Goal: Transaction & Acquisition: Purchase product/service

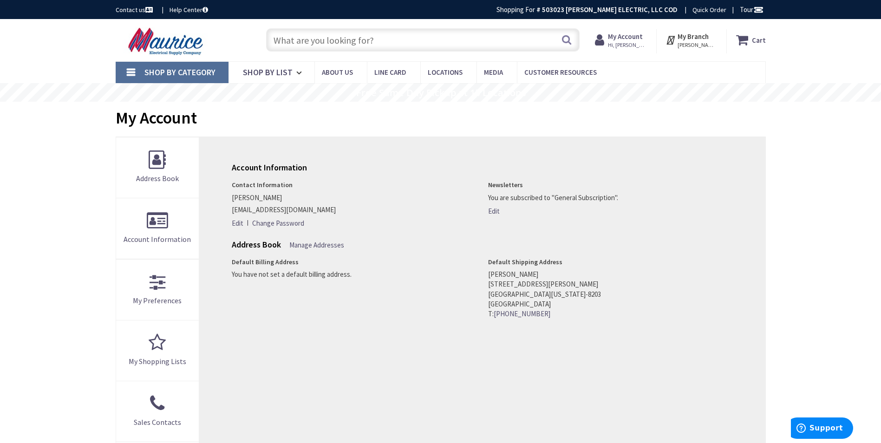
click at [334, 42] on input "text" at bounding box center [423, 39] width 314 height 23
type input "45KVA transformer"
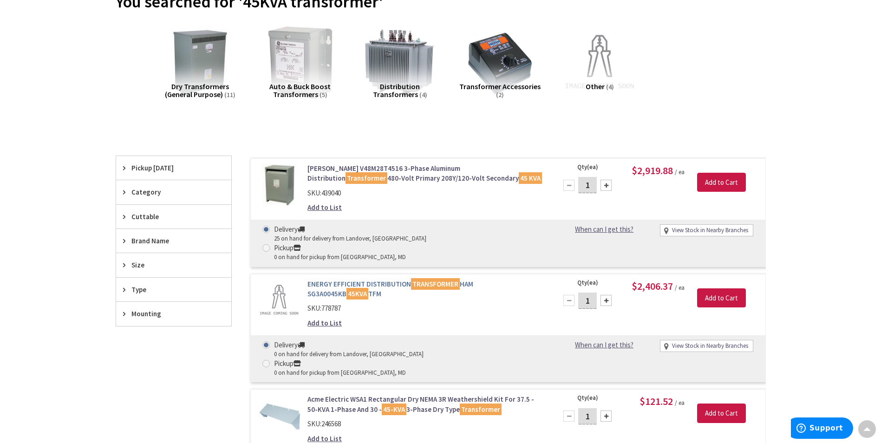
scroll to position [139, 0]
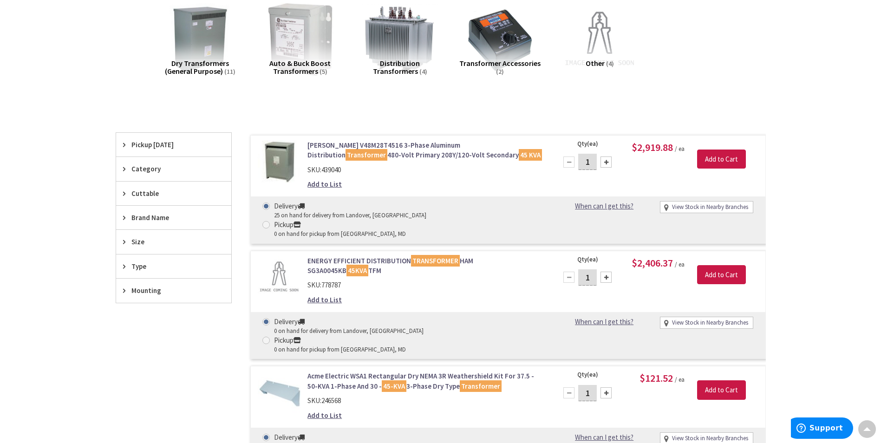
click at [368, 155] on link "Eaton V48M28T4516 3-Phase Aluminum Distribution Transformer 480-Volt Primary 20…" at bounding box center [426, 150] width 237 height 20
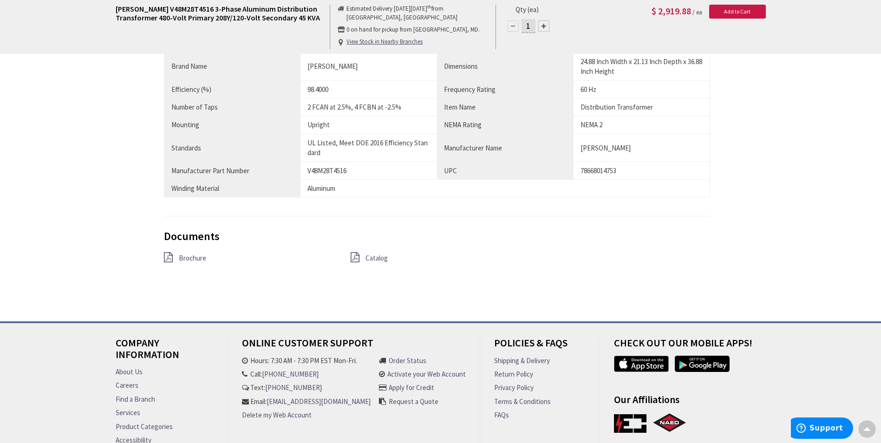
scroll to position [651, 0]
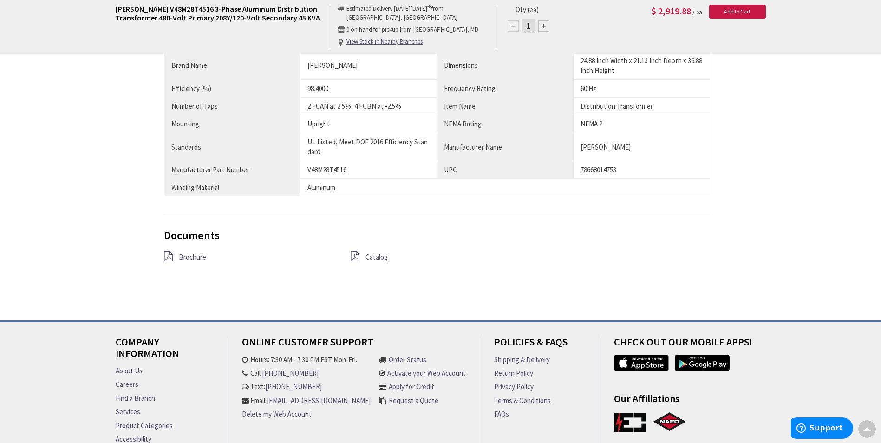
click at [198, 259] on span "Brochure" at bounding box center [192, 257] width 27 height 9
